Goal: Task Accomplishment & Management: Complete application form

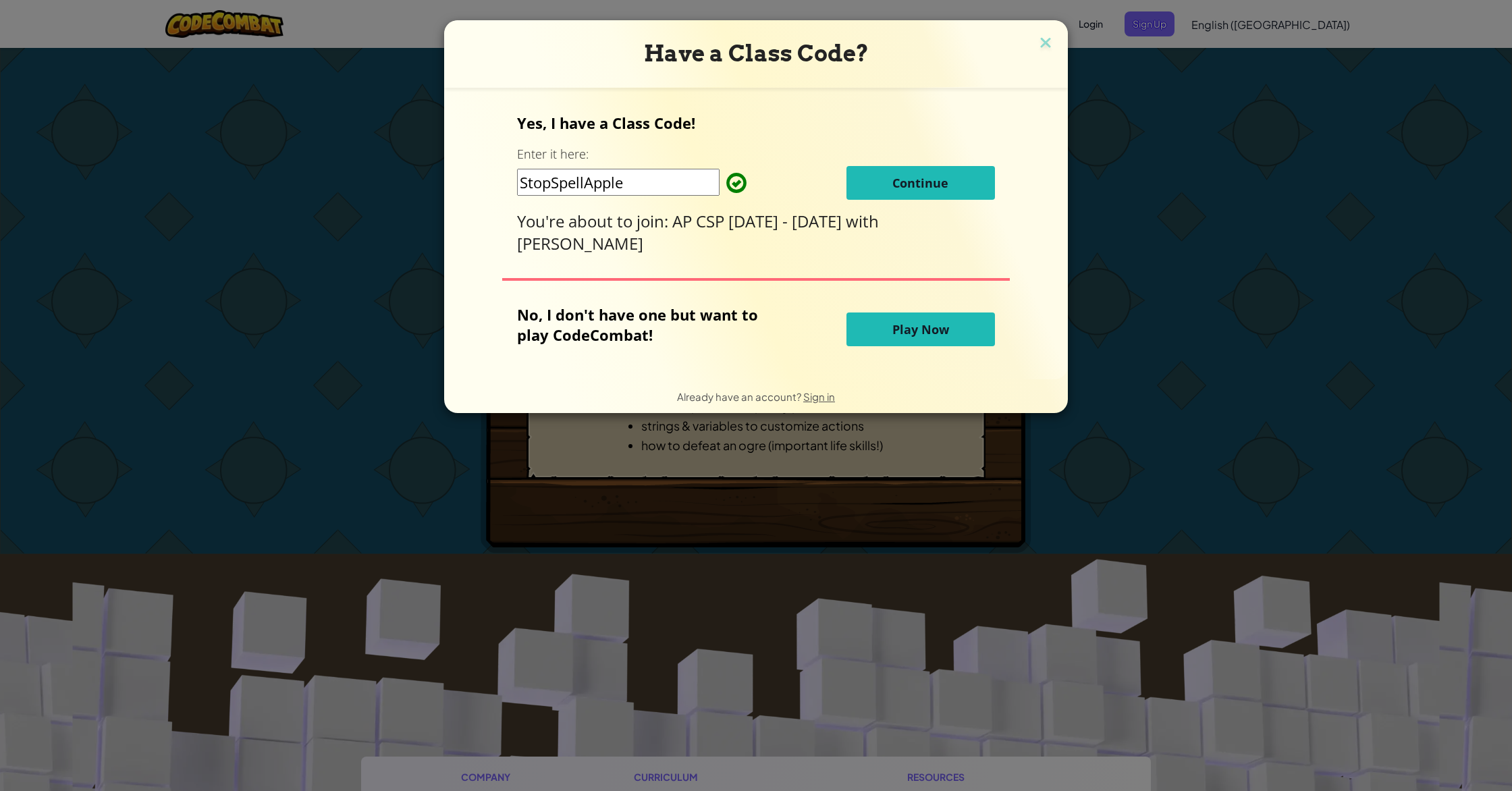
click at [905, 196] on button "Continue" at bounding box center [920, 183] width 149 height 34
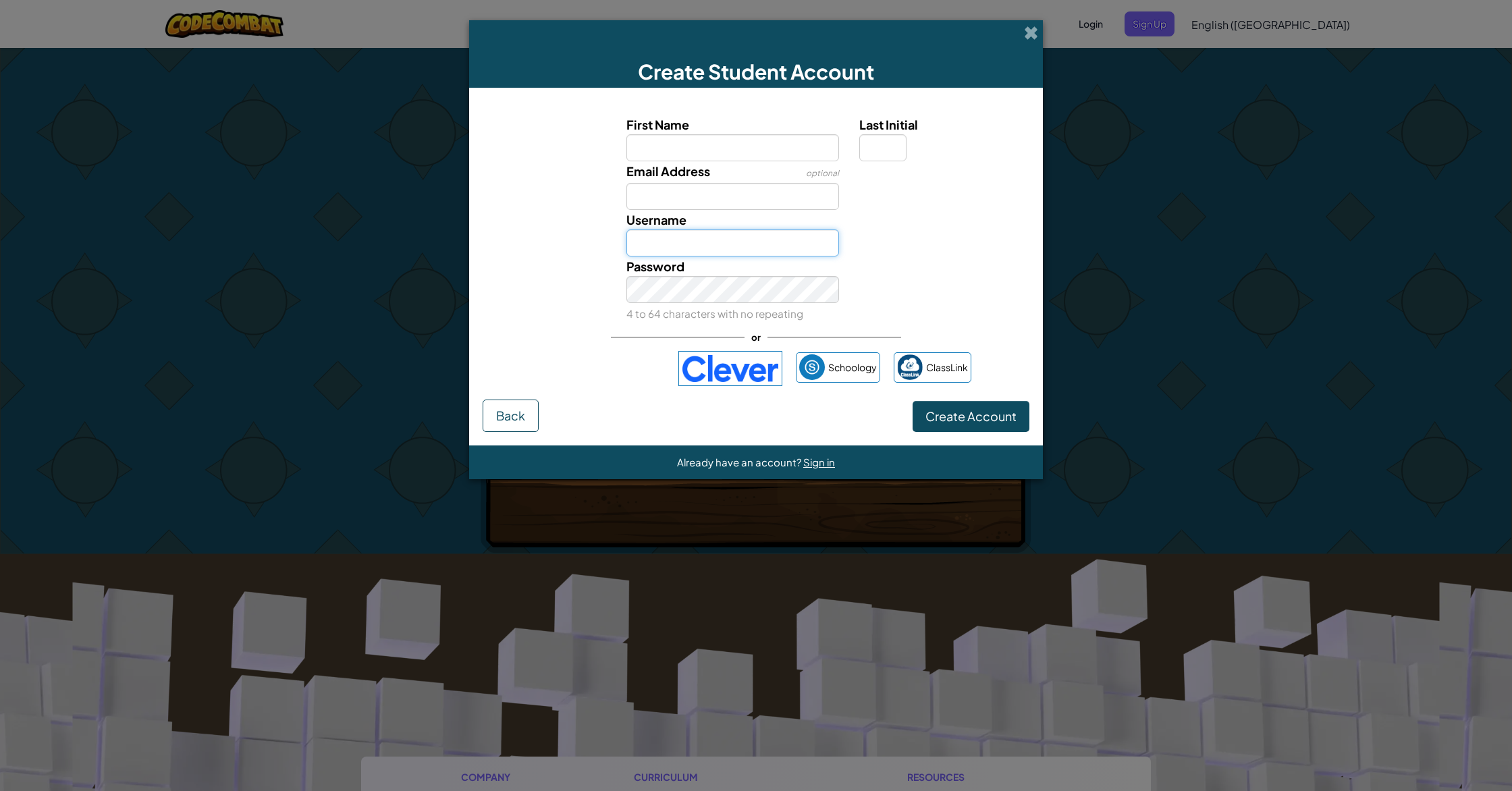
type input "KatelynnB08"
click at [525, 409] on button "Back" at bounding box center [510, 415] width 56 height 32
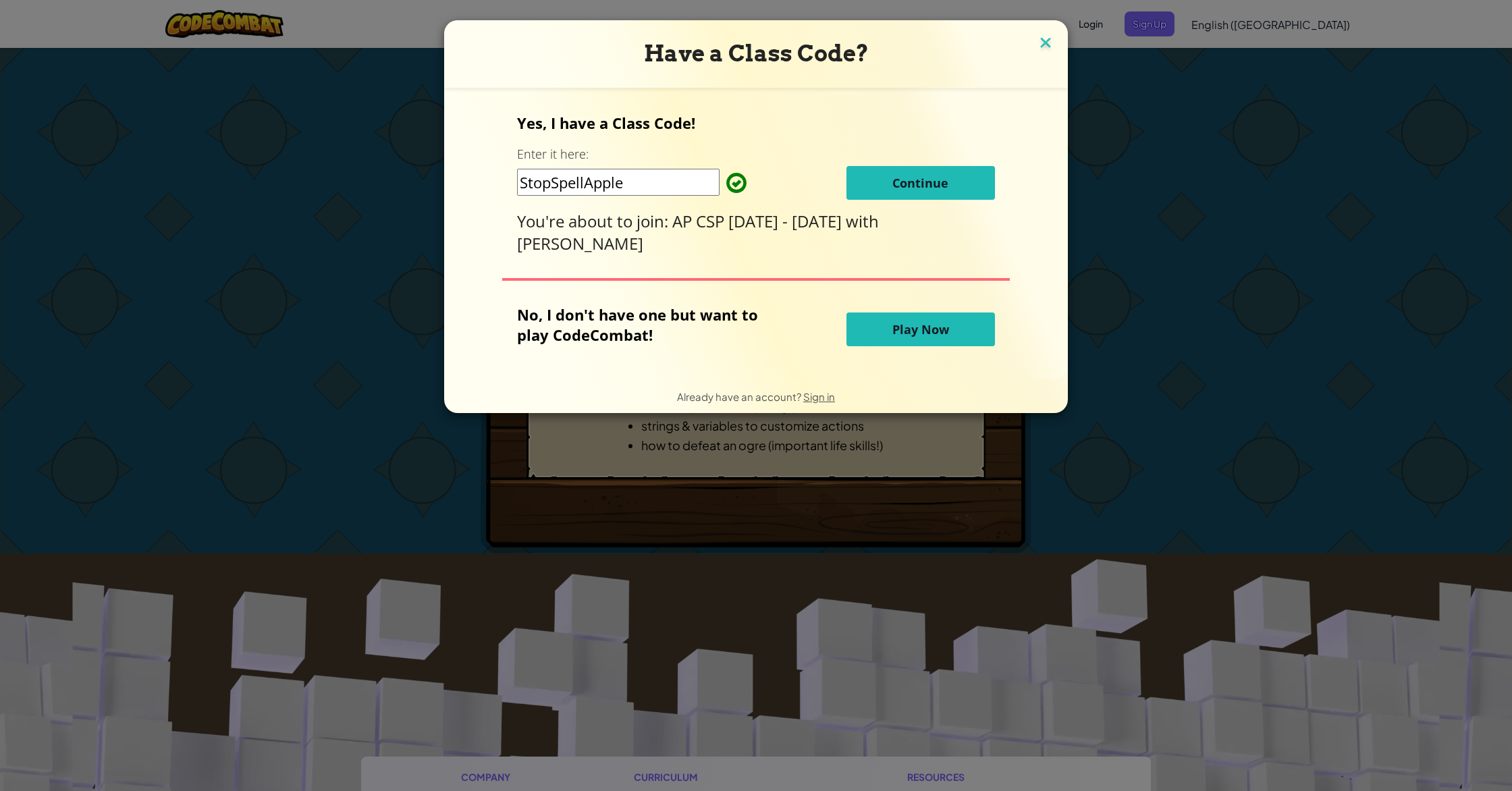
click at [1049, 45] on img at bounding box center [1045, 44] width 17 height 20
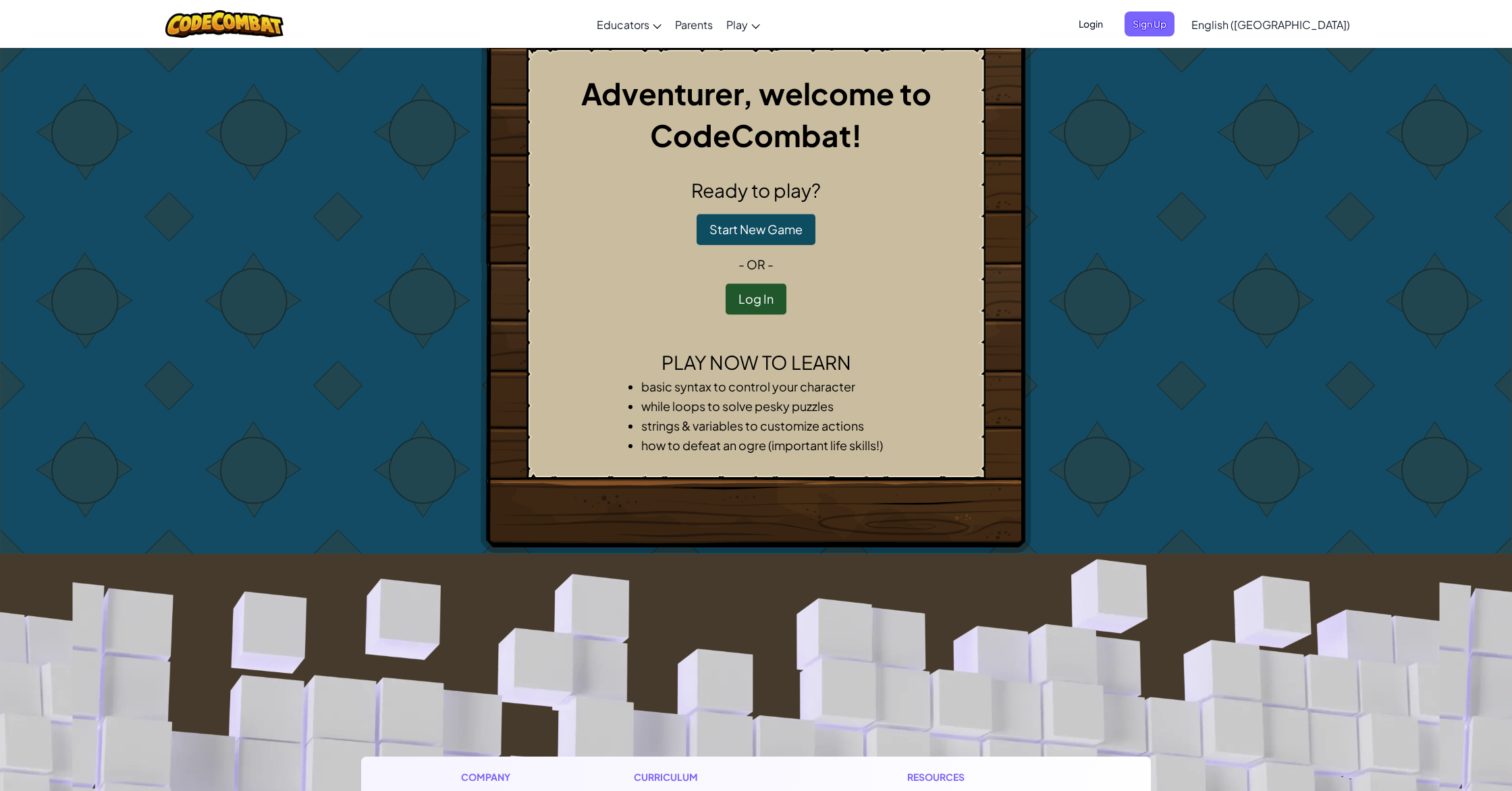
click at [1111, 25] on span "Login" at bounding box center [1090, 24] width 41 height 25
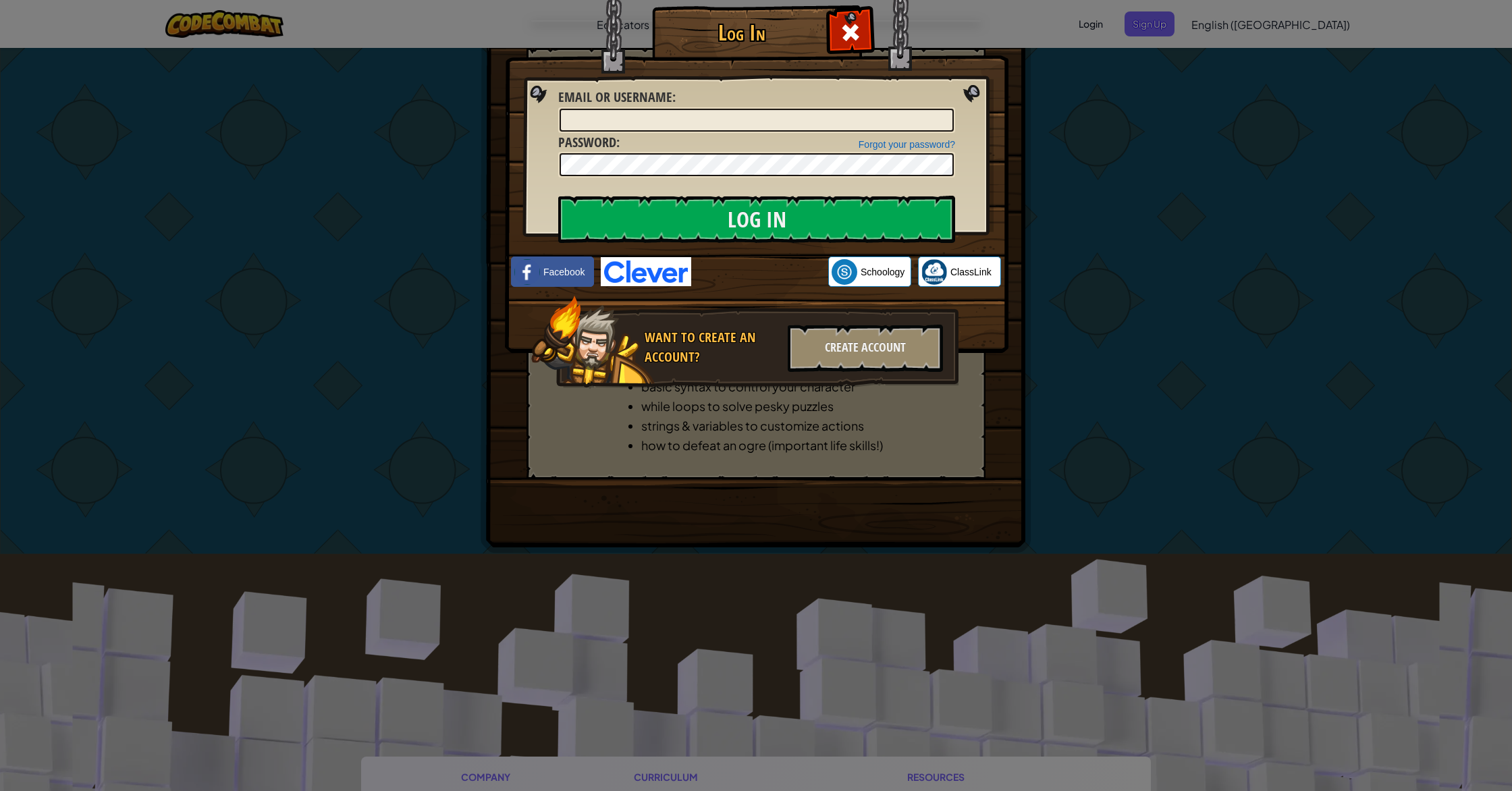
type input "KatelynnB08"
click at [830, 205] on input "Log In" at bounding box center [756, 219] width 397 height 47
